Goal: Communication & Community: Answer question/provide support

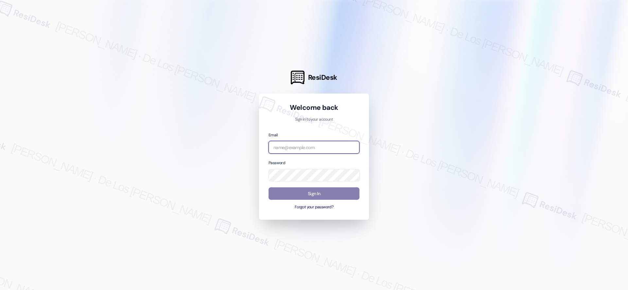
click at [318, 147] on input "email" at bounding box center [314, 147] width 91 height 13
click at [553, 80] on div at bounding box center [314, 145] width 628 height 290
click at [319, 149] on input "email" at bounding box center [314, 147] width 91 height 13
paste input "[EMAIL_ADDRESS][DOMAIN_NAME]"
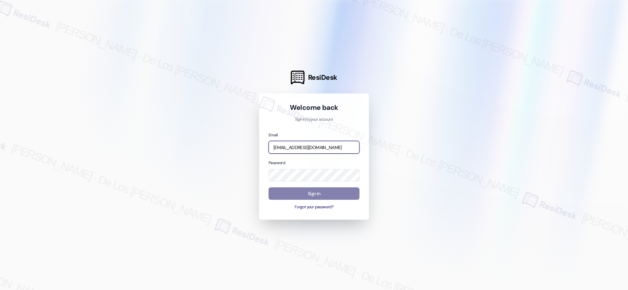
type input "[EMAIL_ADDRESS][DOMAIN_NAME]"
drag, startPoint x: 563, startPoint y: 85, endPoint x: 448, endPoint y: 108, distance: 117.3
click at [563, 85] on div at bounding box center [314, 145] width 628 height 290
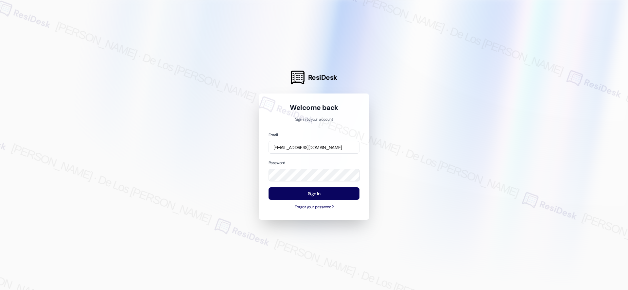
drag, startPoint x: 408, startPoint y: 150, endPoint x: 366, endPoint y: 166, distance: 44.5
click at [405, 151] on div at bounding box center [314, 145] width 628 height 290
click at [323, 195] on button "Sign In" at bounding box center [314, 194] width 91 height 13
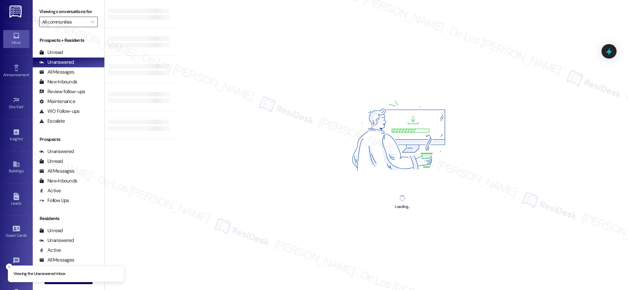
click at [68, 22] on input "All communities" at bounding box center [64, 22] width 45 height 10
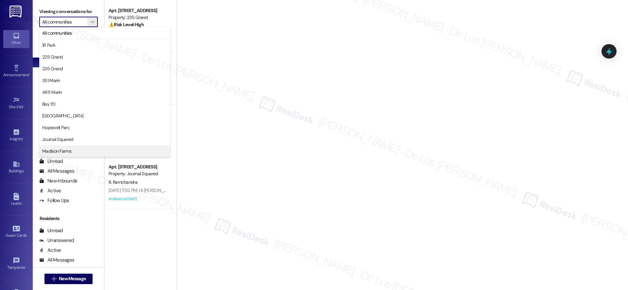
click at [76, 151] on span "Madison Farms" at bounding box center [104, 151] width 125 height 7
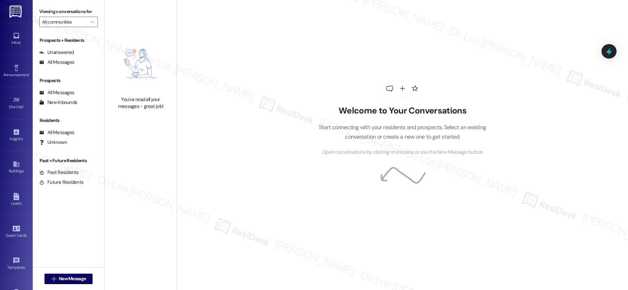
type input "Madison Farms"
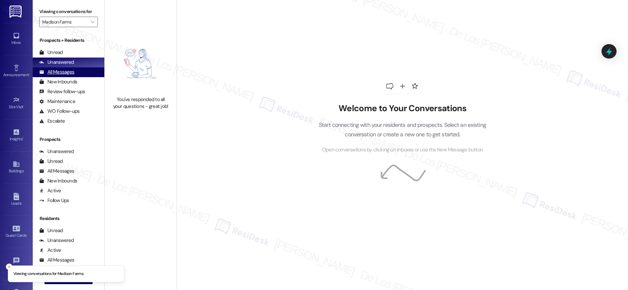
click at [66, 74] on div "All Messages" at bounding box center [56, 72] width 35 height 7
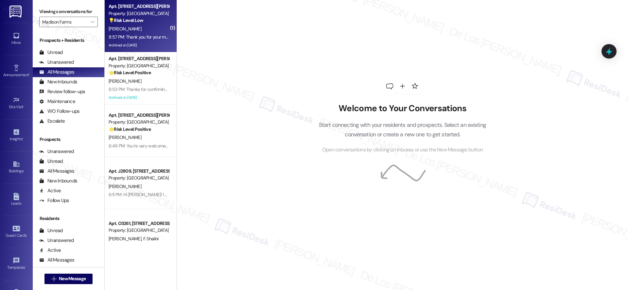
click at [123, 38] on div "8:57 PM: Thank you for your message. Our offices are currently closed, but we w…" at bounding box center [300, 37] width 383 height 6
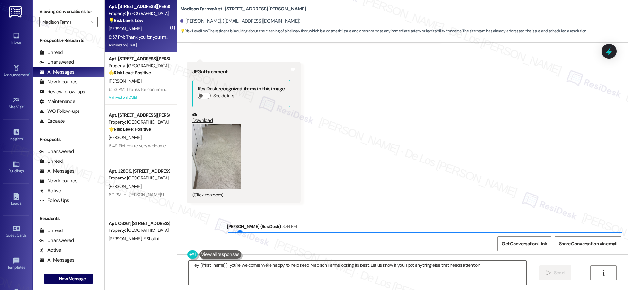
type textarea "Hey {{first_name}}, you're welcome! We're happy to help keep Madison Farms look…"
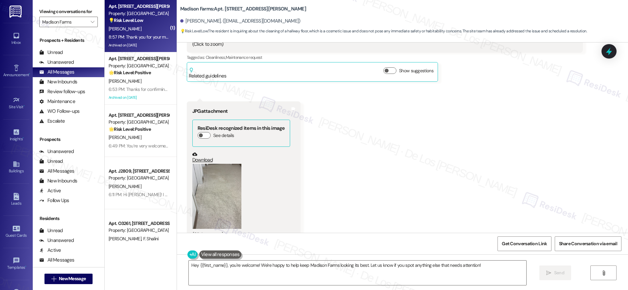
scroll to position [9272, 0]
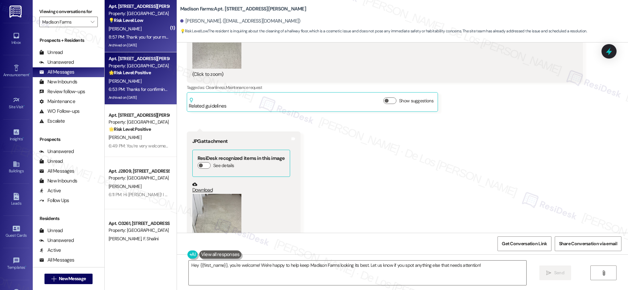
click at [130, 84] on div "[PERSON_NAME]" at bounding box center [139, 81] width 62 height 8
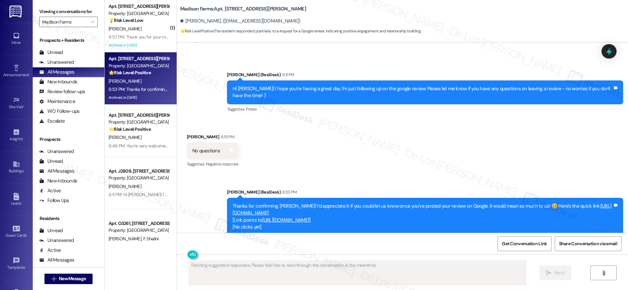
scroll to position [1527, 0]
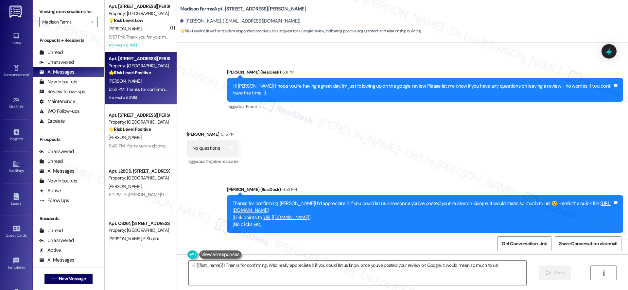
type textarea "Hi {{first_name}}! Thanks for confirming. We'd really appreciate it if you coul…"
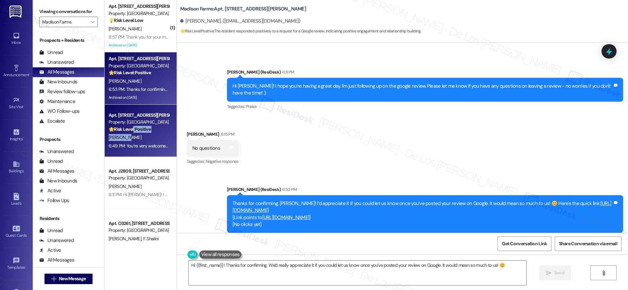
click at [130, 135] on div "Apt. N3095, [STREET_ADDRESS][PERSON_NAME] Property: [GEOGRAPHIC_DATA] 🌟 Risk Le…" at bounding box center [141, 131] width 72 height 52
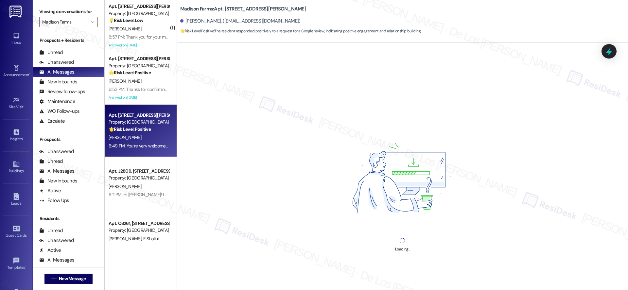
click at [120, 143] on div "6:49 PM: You’re very welcome! 😊 6:49 PM: You’re very welcome! 😊" at bounding box center [139, 146] width 62 height 8
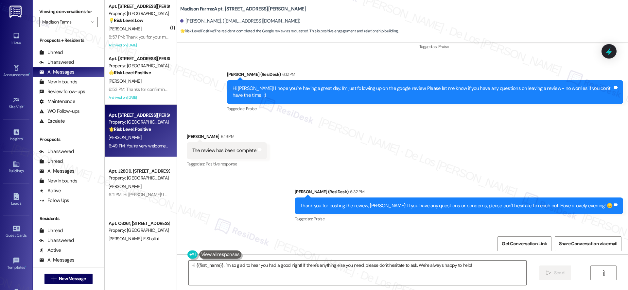
type textarea "Hi {{first_name}}, I'm so glad to hear you had a good night! If there's anythin…"
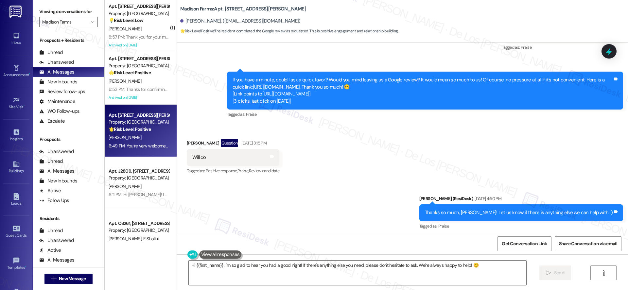
scroll to position [727, 0]
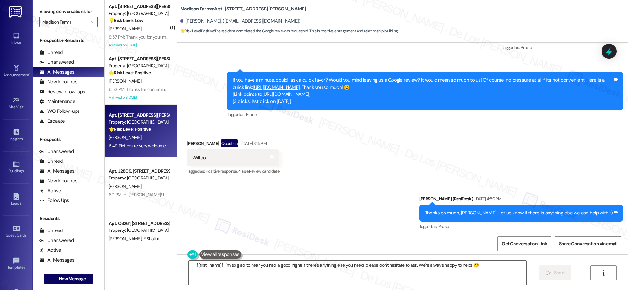
click at [310, 95] on link "[URL][DOMAIN_NAME]" at bounding box center [285, 94] width 47 height 7
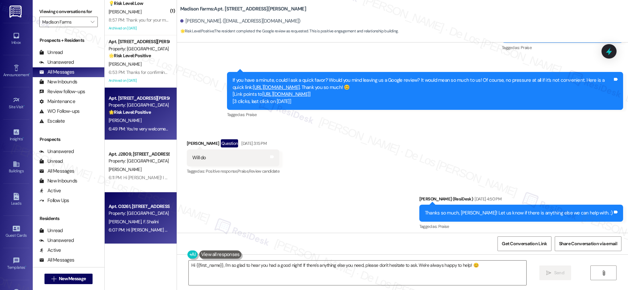
scroll to position [17, 0]
click at [139, 217] on div "Apt. O3261, [STREET_ADDRESS][PERSON_NAME] Property: [GEOGRAPHIC_DATA]" at bounding box center [139, 209] width 62 height 15
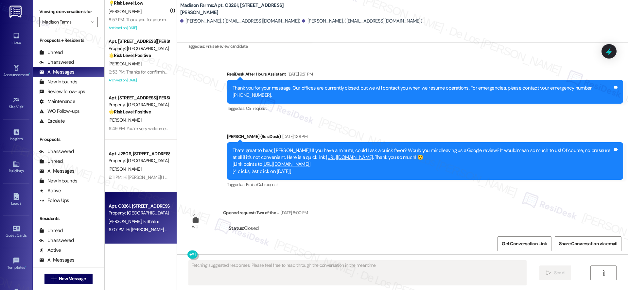
scroll to position [676, 0]
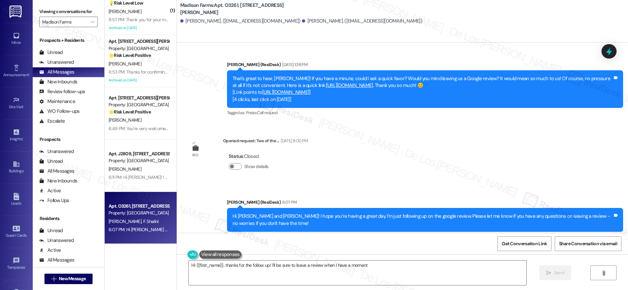
type textarea "Hi {{first_name}}, thanks for the follow up! I'll be sure to leave a review whe…"
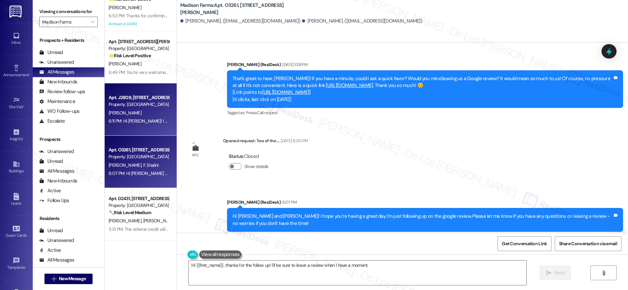
scroll to position [156, 0]
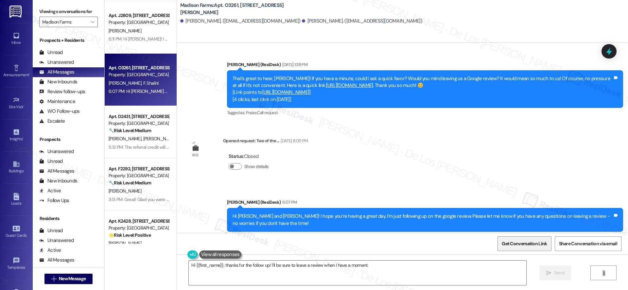
click at [543, 241] on span "Get Conversation Link" at bounding box center [524, 244] width 45 height 7
